Goal: Task Accomplishment & Management: Manage account settings

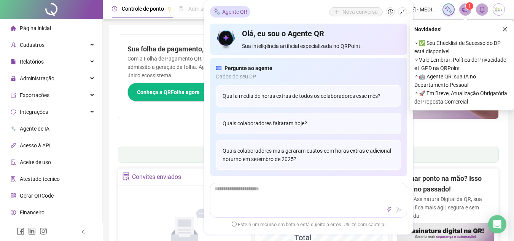
click at [178, 127] on div "Pague o QRPoint com Cartão de Crédito Sua assinatura: mais segurança, prática e…" at bounding box center [308, 87] width 381 height 107
click at [503, 29] on icon "close" at bounding box center [504, 29] width 5 height 5
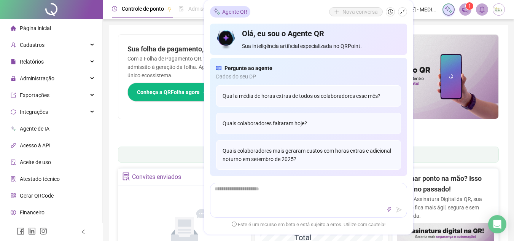
click at [37, 198] on span "Gerar QRCode" at bounding box center [37, 196] width 34 height 6
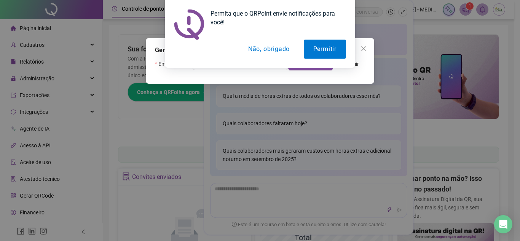
click at [280, 50] on button "Não, obrigado" at bounding box center [269, 49] width 60 height 19
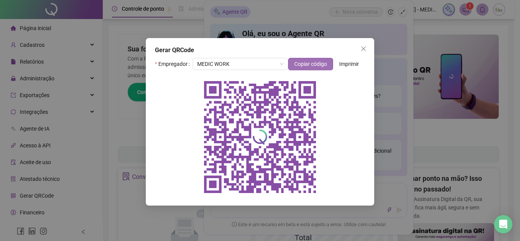
click at [309, 64] on span "Copiar código" at bounding box center [310, 64] width 33 height 8
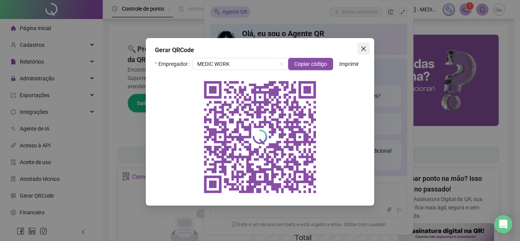
click at [364, 50] on icon "close" at bounding box center [363, 48] width 5 height 5
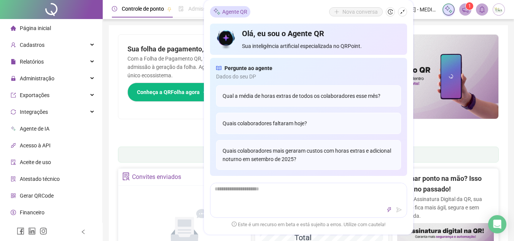
click at [42, 64] on span "Relatórios" at bounding box center [32, 62] width 24 height 6
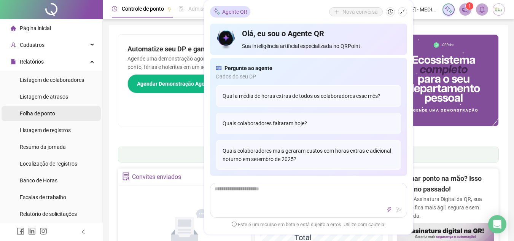
click at [51, 111] on span "Folha de ponto" at bounding box center [37, 113] width 35 height 6
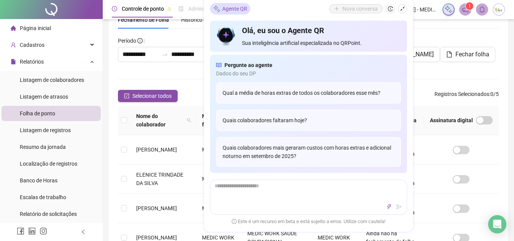
scroll to position [1, 0]
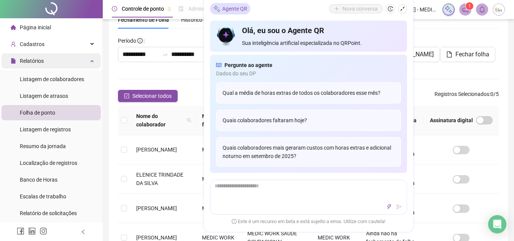
click at [56, 60] on div "Relatórios" at bounding box center [51, 60] width 99 height 15
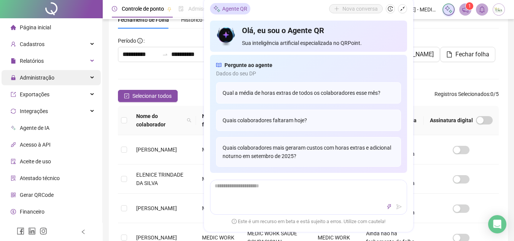
click at [43, 80] on span "Administração" at bounding box center [37, 78] width 35 height 6
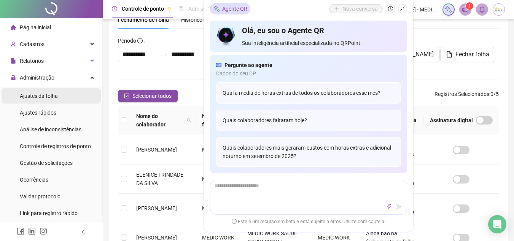
click at [50, 95] on span "Ajustes da folha" at bounding box center [39, 96] width 38 height 6
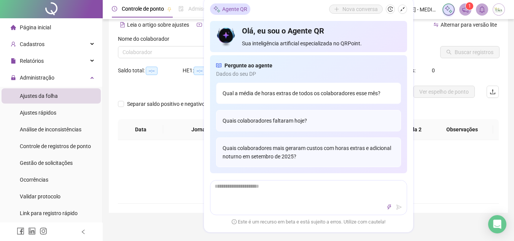
type input "**********"
click at [401, 10] on icon "shrink" at bounding box center [402, 9] width 5 height 5
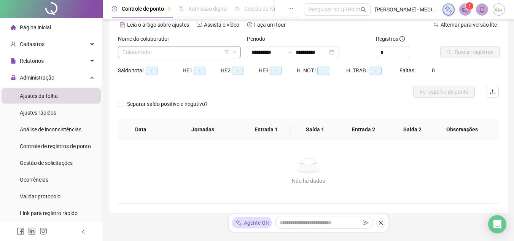
click at [234, 54] on icon "down" at bounding box center [234, 52] width 5 height 5
click at [200, 50] on input "search" at bounding box center [176, 51] width 107 height 11
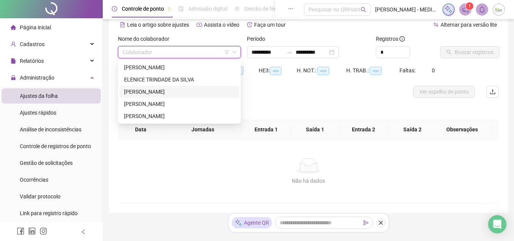
click at [153, 93] on div "[PERSON_NAME]" at bounding box center [179, 92] width 111 height 8
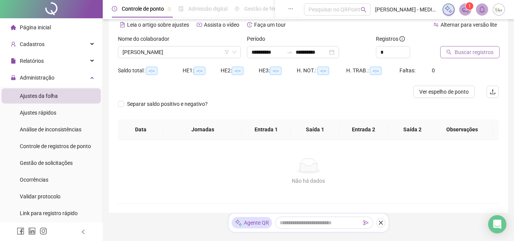
click at [477, 54] on span "Buscar registros" at bounding box center [474, 52] width 39 height 8
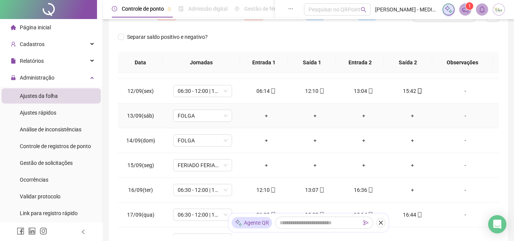
scroll to position [304, 0]
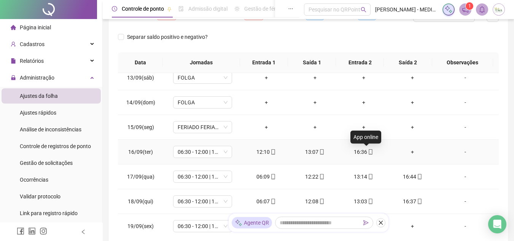
click at [368, 151] on icon "mobile" at bounding box center [370, 151] width 5 height 5
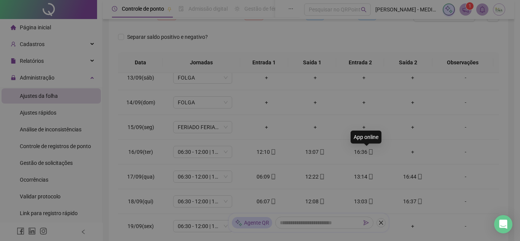
type input "**********"
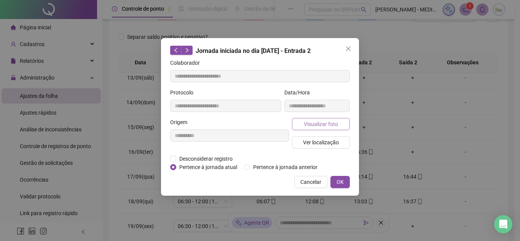
click at [315, 123] on span "Visualizar foto" at bounding box center [321, 124] width 34 height 8
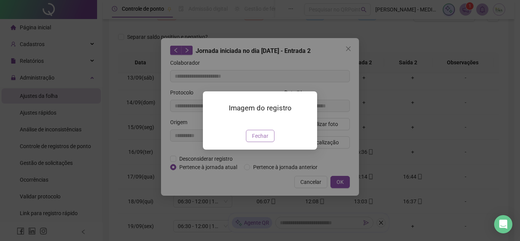
click at [260, 140] on span "Fechar" at bounding box center [260, 136] width 16 height 8
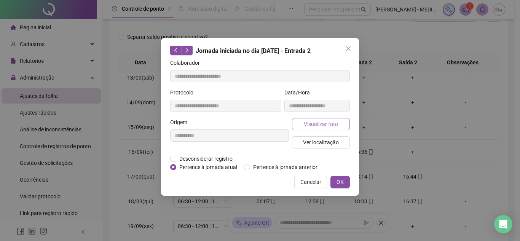
click at [340, 123] on button "Visualizar foto" at bounding box center [321, 124] width 58 height 12
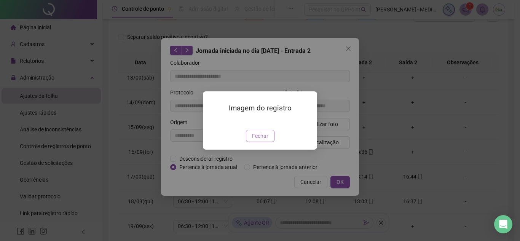
click at [261, 140] on span "Fechar" at bounding box center [260, 136] width 16 height 8
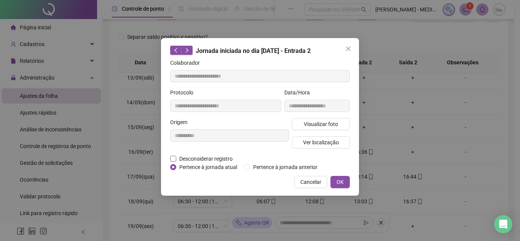
click at [187, 158] on span "Desconsiderar registro" at bounding box center [205, 158] width 59 height 8
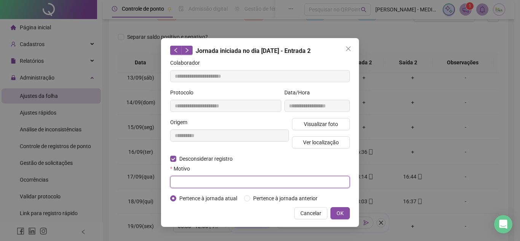
click at [327, 180] on input "text" at bounding box center [260, 182] width 180 height 12
type input "*"
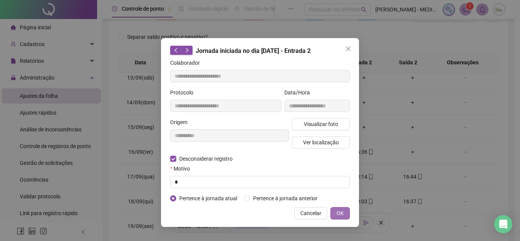
click at [334, 213] on button "OK" at bounding box center [339, 213] width 19 height 12
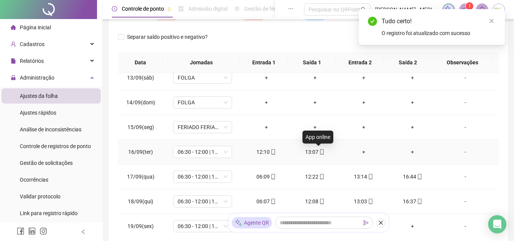
click at [319, 151] on icon "mobile" at bounding box center [321, 151] width 5 height 5
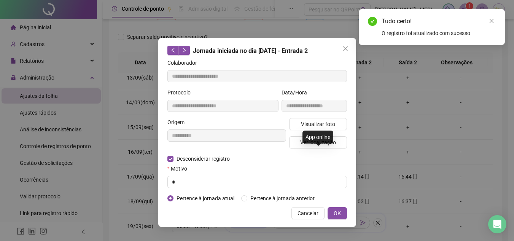
type input "**********"
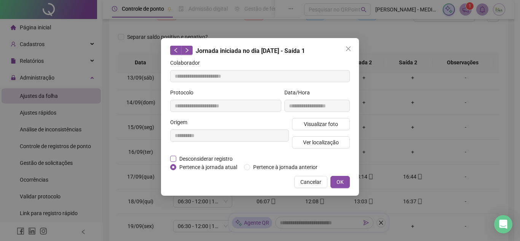
click at [195, 157] on span "Desconsiderar registro" at bounding box center [205, 158] width 59 height 8
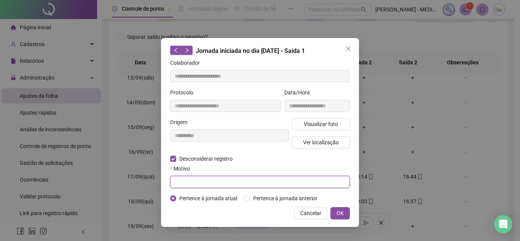
click at [196, 181] on input "text" at bounding box center [260, 182] width 180 height 12
type input "*"
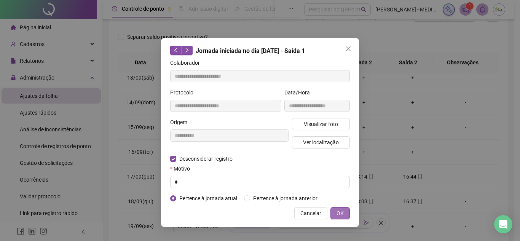
click at [341, 213] on span "OK" at bounding box center [339, 213] width 7 height 8
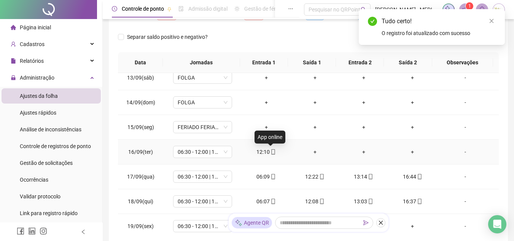
click at [271, 153] on icon "mobile" at bounding box center [273, 151] width 5 height 5
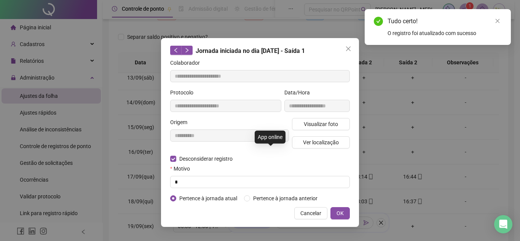
type input "**********"
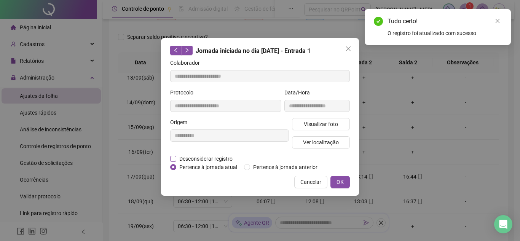
click at [205, 158] on span "Desconsiderar registro" at bounding box center [205, 158] width 59 height 8
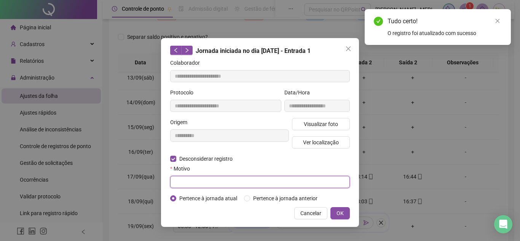
click at [205, 180] on input "text" at bounding box center [260, 182] width 180 height 12
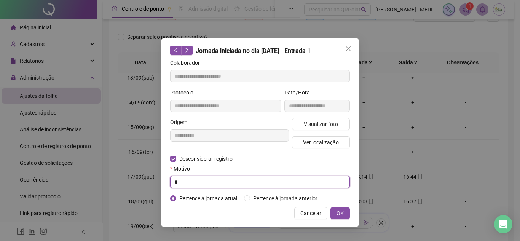
type input "*"
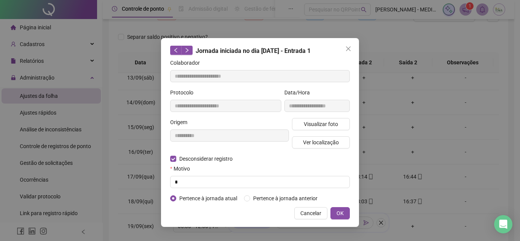
click at [345, 205] on div "**********" at bounding box center [260, 132] width 198 height 189
click at [342, 214] on span "OK" at bounding box center [339, 213] width 7 height 8
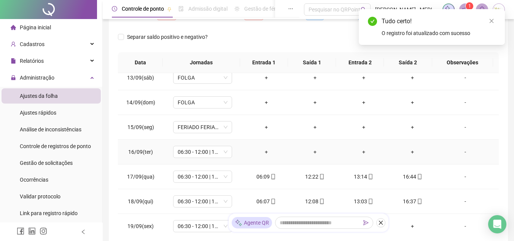
click at [261, 151] on div "+" at bounding box center [266, 152] width 37 height 8
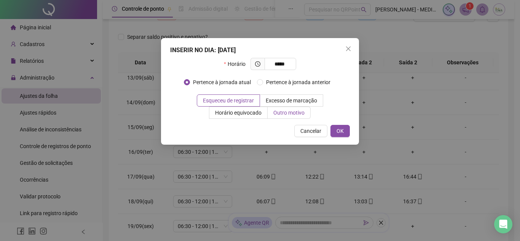
type input "*****"
click at [281, 114] on span "Outro motivo" at bounding box center [288, 113] width 31 height 6
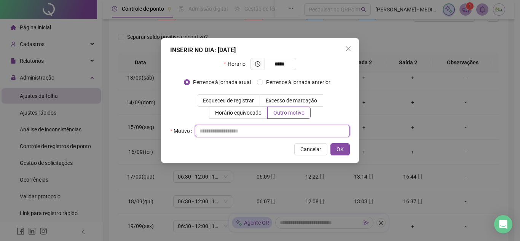
click at [233, 130] on input "text" at bounding box center [272, 131] width 155 height 12
type input "*"
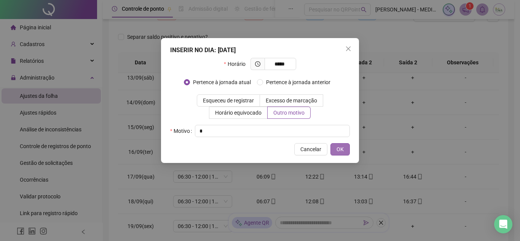
click at [338, 148] on span "OK" at bounding box center [339, 149] width 7 height 8
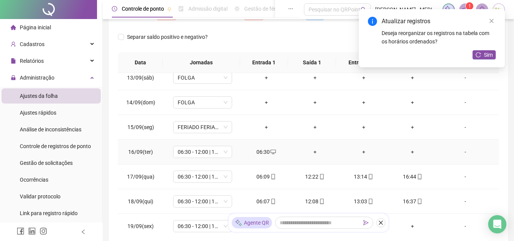
click at [313, 152] on div "+" at bounding box center [315, 152] width 37 height 8
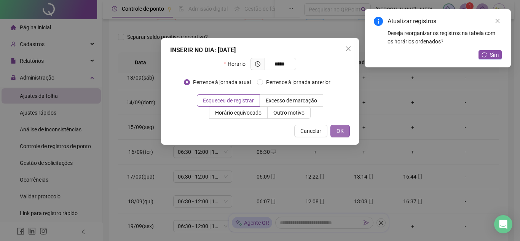
type input "*****"
click at [338, 132] on span "OK" at bounding box center [339, 131] width 7 height 8
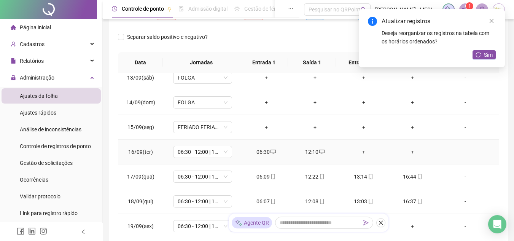
click at [360, 151] on div "+" at bounding box center [363, 152] width 37 height 8
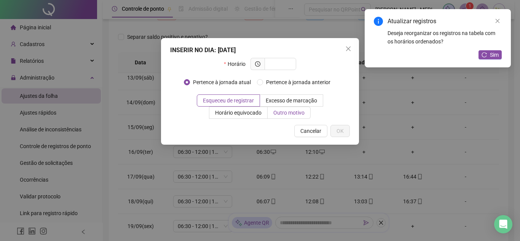
click at [280, 110] on span "Outro motivo" at bounding box center [288, 113] width 31 height 6
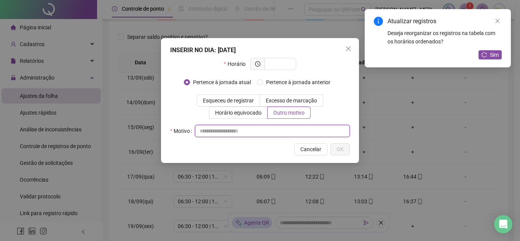
click at [240, 129] on input "text" at bounding box center [272, 131] width 155 height 12
type input "*"
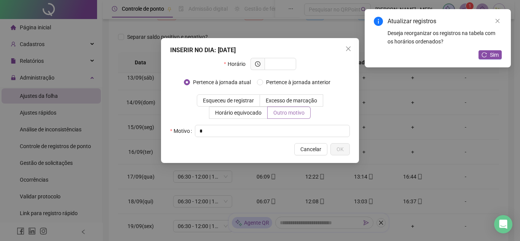
click at [285, 111] on span "Outro motivo" at bounding box center [288, 113] width 31 height 6
click at [255, 130] on input "*" at bounding box center [272, 131] width 155 height 12
click at [248, 148] on div "Cancelar OK" at bounding box center [260, 149] width 180 height 12
click at [253, 130] on input "*" at bounding box center [272, 131] width 155 height 12
click at [307, 150] on span "Cancelar" at bounding box center [310, 149] width 21 height 8
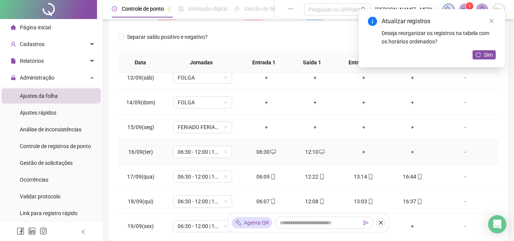
click at [319, 153] on icon "desktop" at bounding box center [321, 152] width 5 height 5
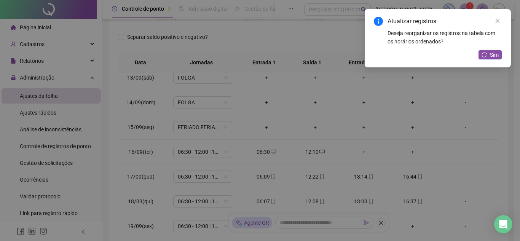
type input "**********"
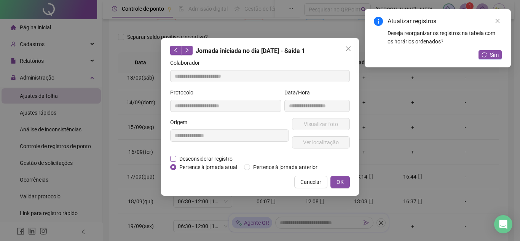
click at [216, 156] on span "Desconsiderar registro" at bounding box center [205, 158] width 59 height 8
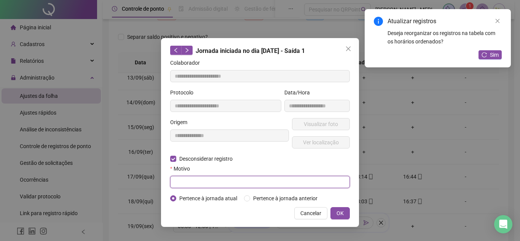
click at [214, 184] on input "text" at bounding box center [260, 182] width 180 height 12
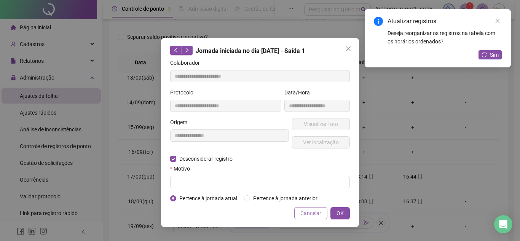
click at [310, 217] on button "Cancelar" at bounding box center [310, 213] width 33 height 12
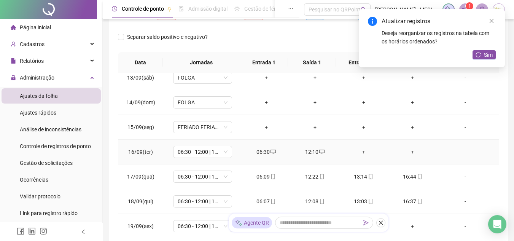
click at [358, 153] on div "+" at bounding box center [363, 152] width 37 height 8
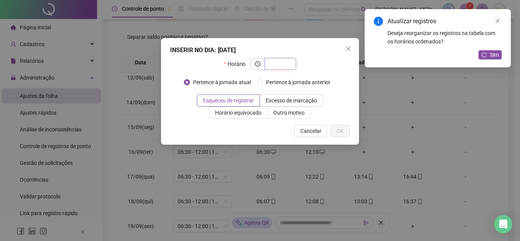
click at [273, 63] on input "text" at bounding box center [279, 64] width 21 height 8
type input "*****"
click at [281, 111] on span "Outro motivo" at bounding box center [288, 113] width 31 height 6
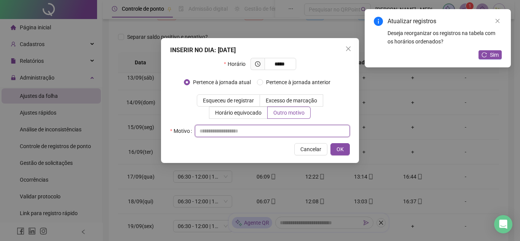
click at [248, 129] on input "text" at bounding box center [272, 131] width 155 height 12
type input "*"
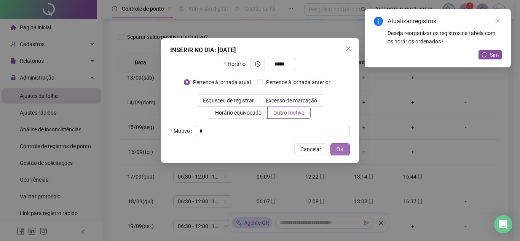
click at [341, 151] on span "OK" at bounding box center [339, 149] width 7 height 8
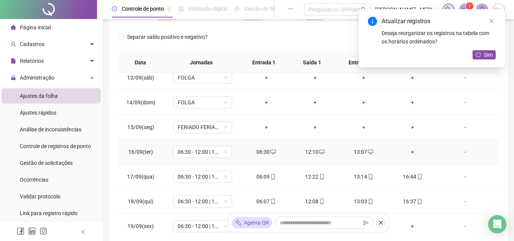
click at [406, 150] on div "+" at bounding box center [412, 152] width 37 height 8
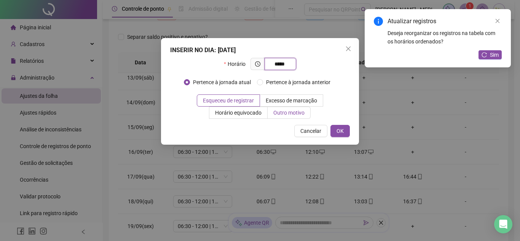
type input "*****"
click at [282, 118] on label "Outro motivo" at bounding box center [288, 113] width 43 height 12
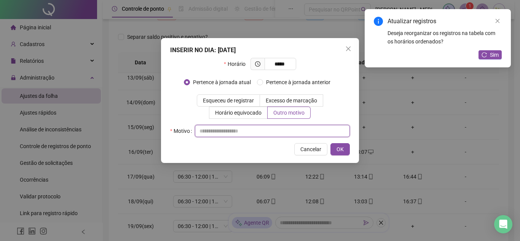
click at [232, 127] on input "text" at bounding box center [272, 131] width 155 height 12
type input "*"
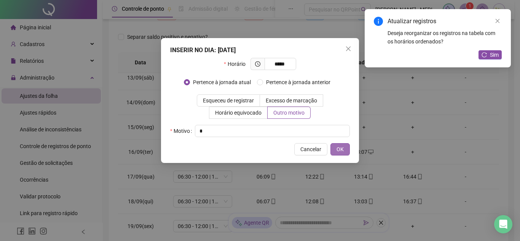
click at [344, 153] on button "OK" at bounding box center [339, 149] width 19 height 12
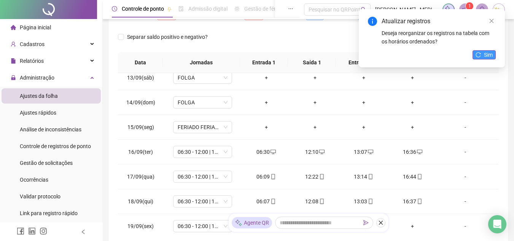
click at [492, 53] on span "Sim" at bounding box center [488, 55] width 9 height 8
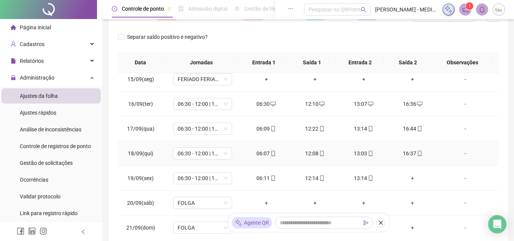
scroll to position [357, 0]
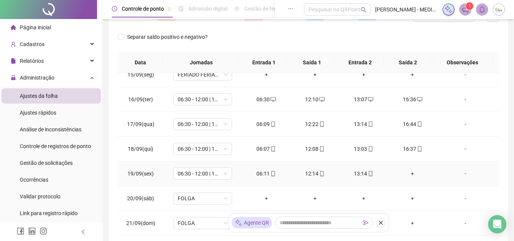
click at [408, 172] on div "+" at bounding box center [412, 173] width 37 height 8
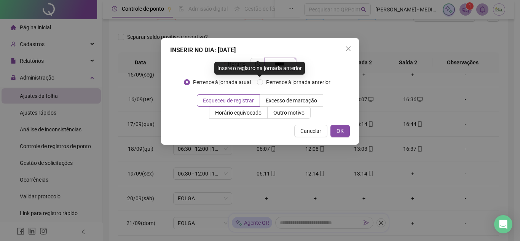
type input "*****"
click at [347, 76] on div "Pertence à jornada atual [GEOGRAPHIC_DATA] à jornada anterior" at bounding box center [260, 85] width 180 height 18
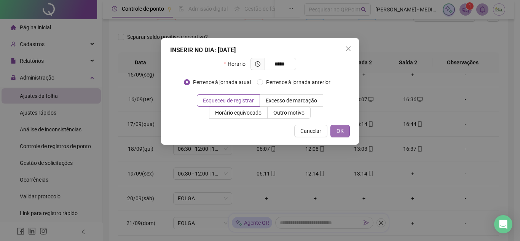
click at [340, 129] on span "OK" at bounding box center [339, 131] width 7 height 8
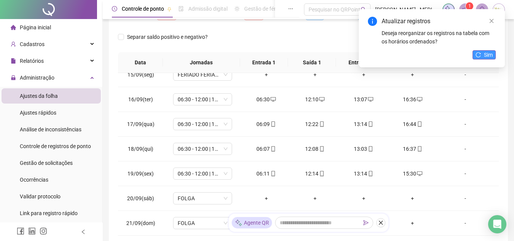
click at [479, 50] on button "Sim" at bounding box center [484, 54] width 23 height 9
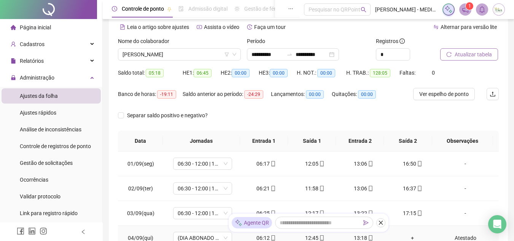
scroll to position [14, 0]
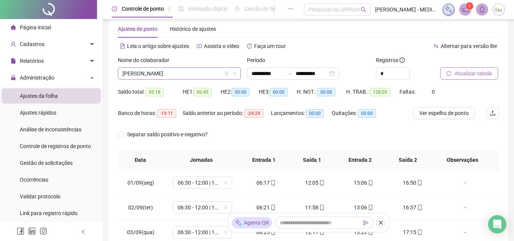
click at [235, 72] on icon "down" at bounding box center [234, 73] width 5 height 5
click at [234, 73] on icon "down" at bounding box center [234, 73] width 5 height 5
click at [179, 73] on span "[PERSON_NAME]" at bounding box center [180, 73] width 114 height 11
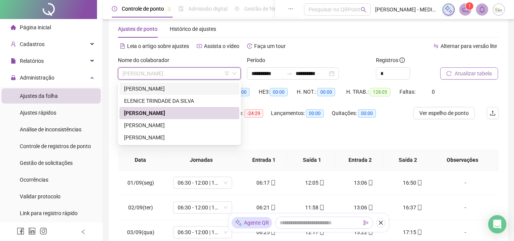
click at [160, 88] on div "[PERSON_NAME]" at bounding box center [179, 88] width 111 height 8
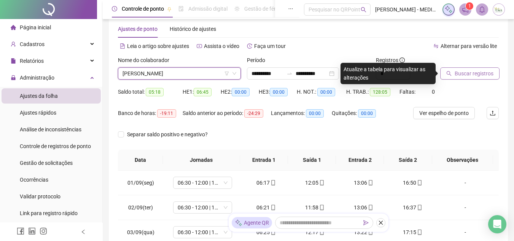
click at [477, 72] on span "Buscar registros" at bounding box center [474, 73] width 39 height 8
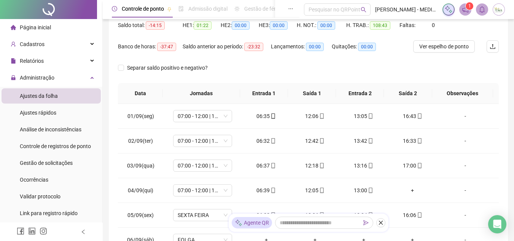
scroll to position [90, 0]
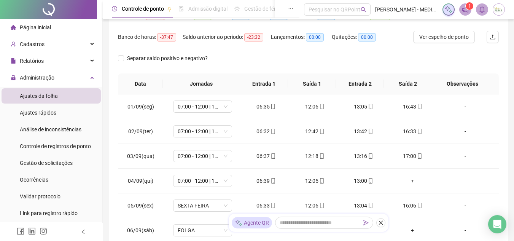
click at [503, 168] on div "**********" at bounding box center [308, 100] width 399 height 331
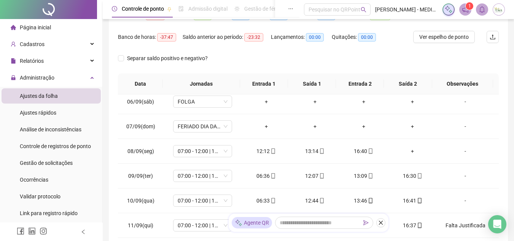
scroll to position [0, 0]
